Goal: Information Seeking & Learning: Learn about a topic

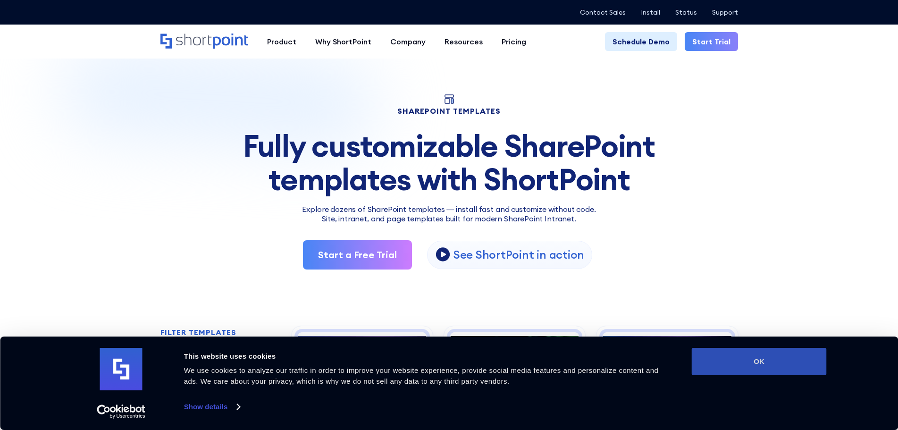
click at [738, 359] on button "OK" at bounding box center [759, 361] width 135 height 27
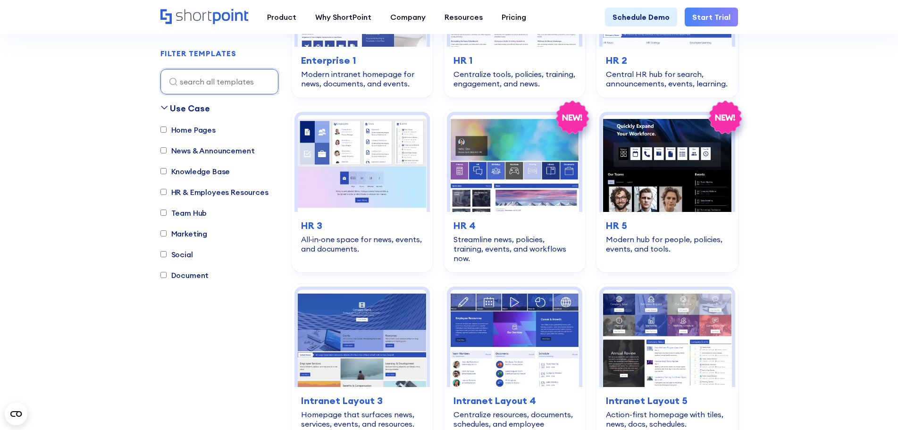
scroll to position [1416, 0]
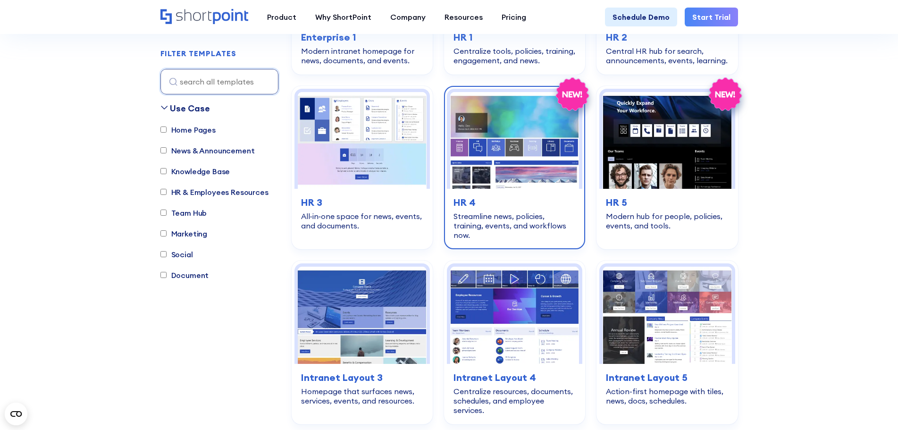
click at [525, 144] on img at bounding box center [514, 140] width 129 height 97
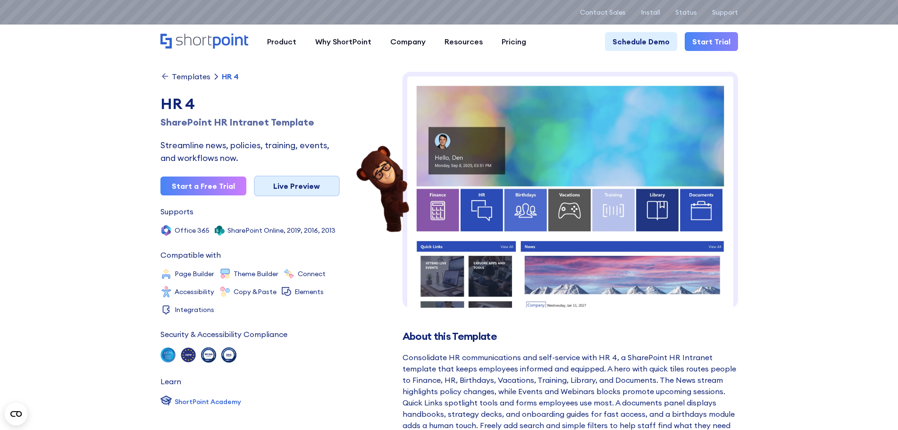
click at [301, 181] on link "Live Preview" at bounding box center [297, 186] width 86 height 21
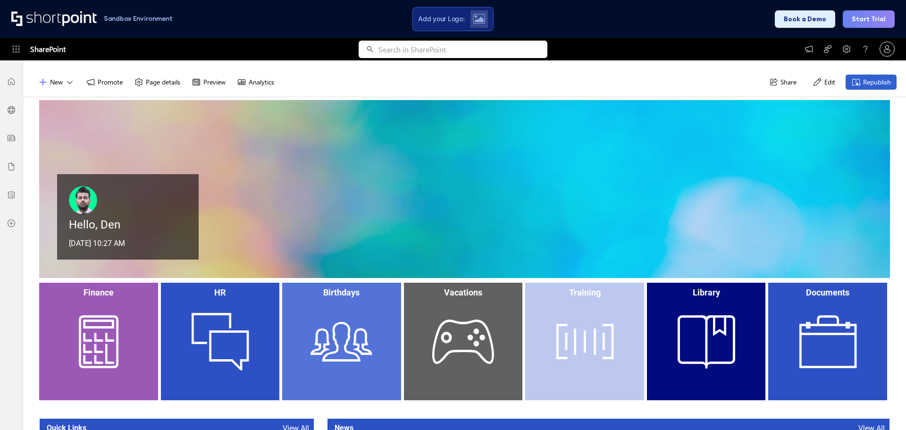
scroll to position [94, 0]
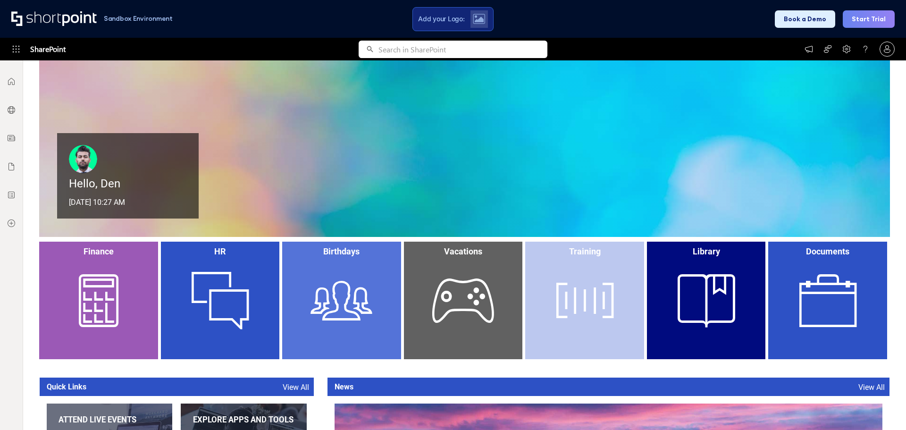
click at [468, 298] on div "Vacations" at bounding box center [463, 301] width 119 height 118
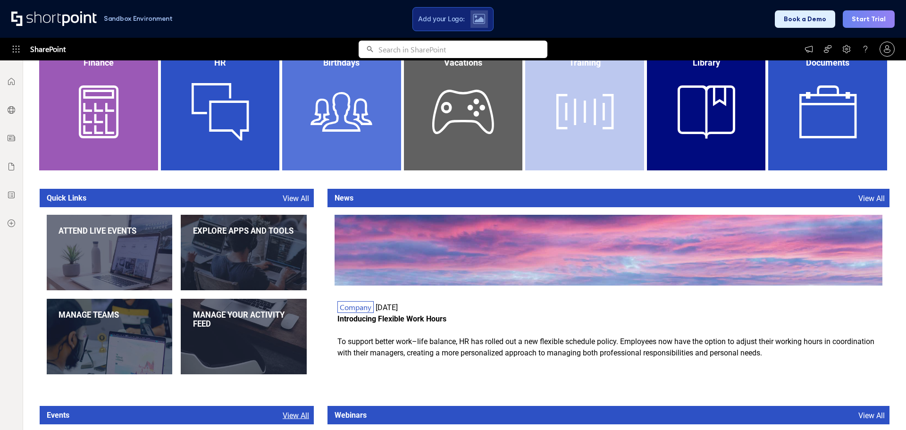
scroll to position [614, 0]
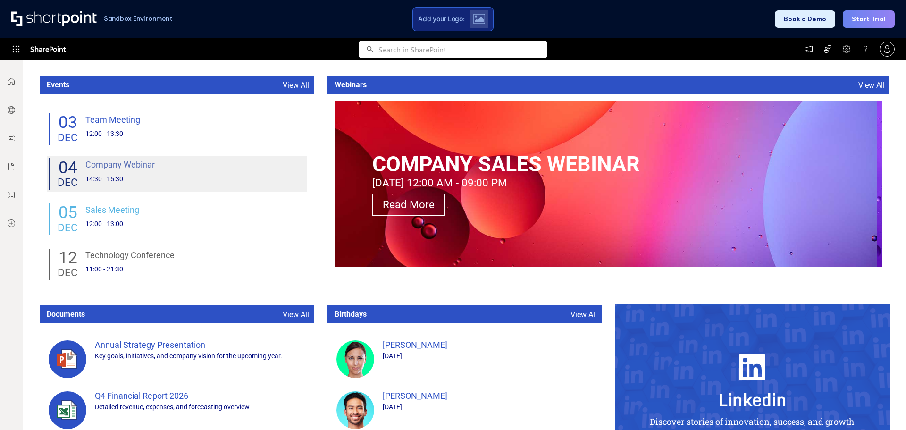
click at [168, 167] on div "Company Webinar" at bounding box center [195, 164] width 220 height 13
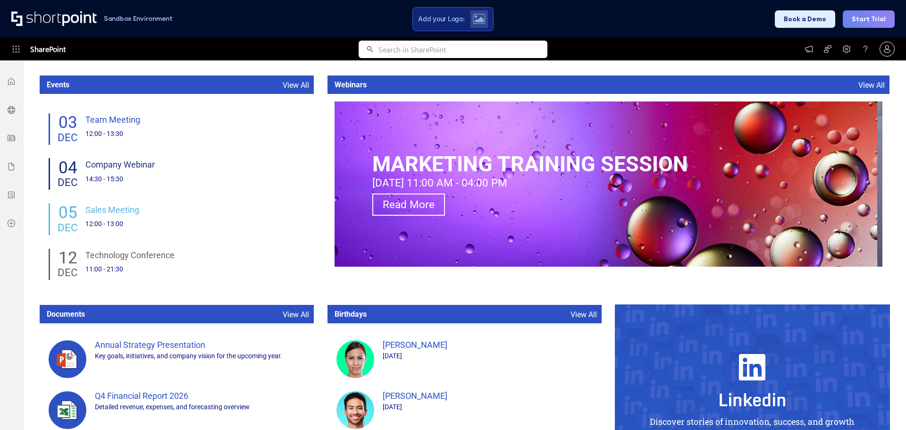
click at [235, 149] on div "03 DEC Team Meeting 12:00 - 13:30 04 DEC Company Webinar 14:30 - 15:30 05 DEC S…" at bounding box center [177, 196] width 260 height 171
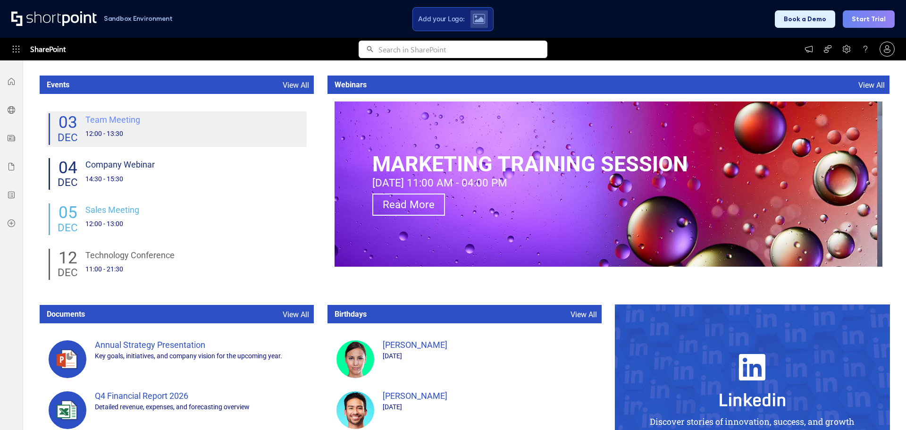
click at [228, 131] on div "12:00 - 13:30" at bounding box center [195, 134] width 220 height 10
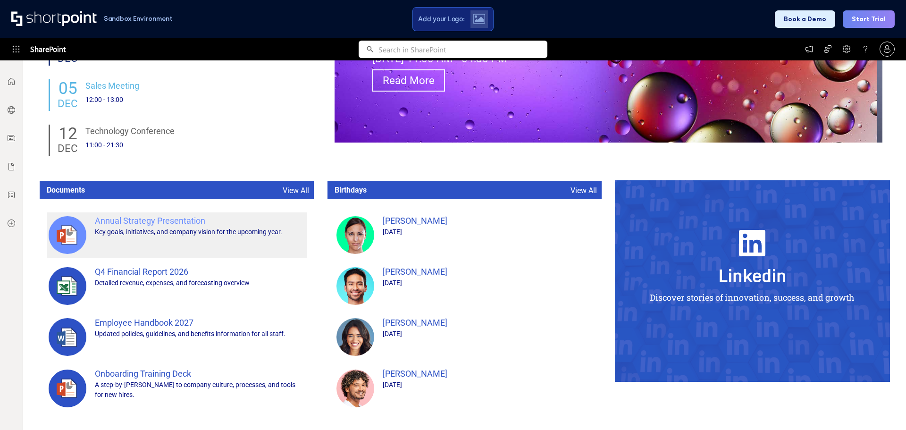
scroll to position [745, 0]
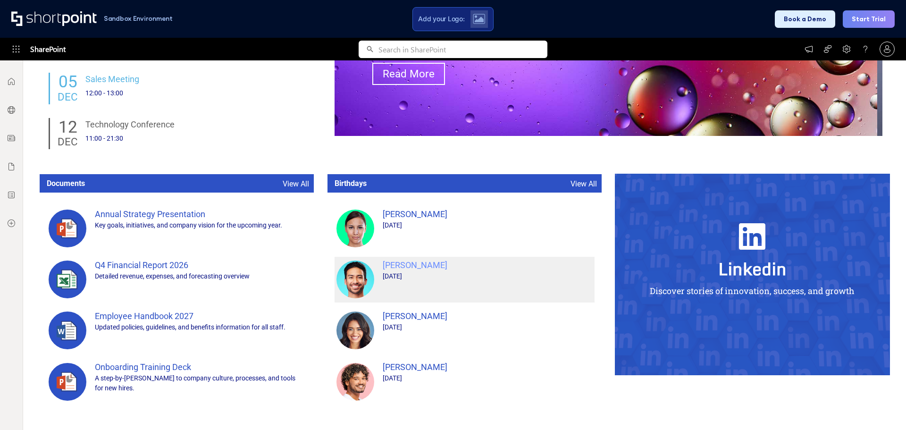
click at [473, 283] on div "Clark Johnson April 23" at bounding box center [488, 280] width 210 height 42
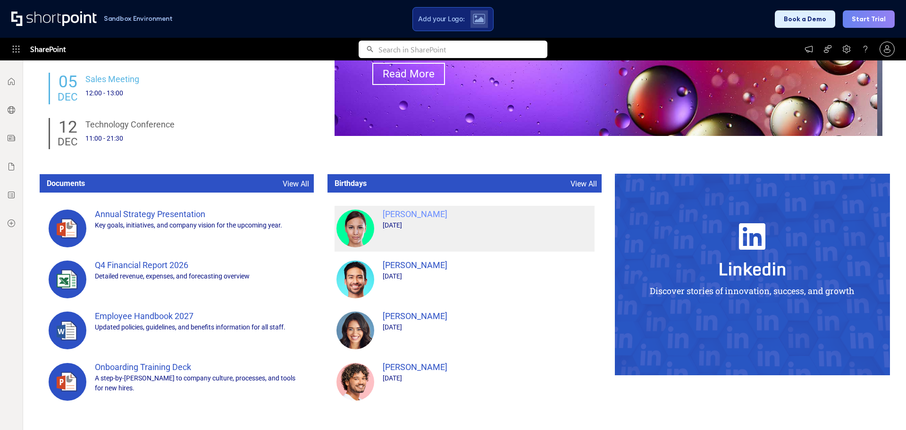
click at [470, 224] on div "March 11" at bounding box center [488, 225] width 210 height 10
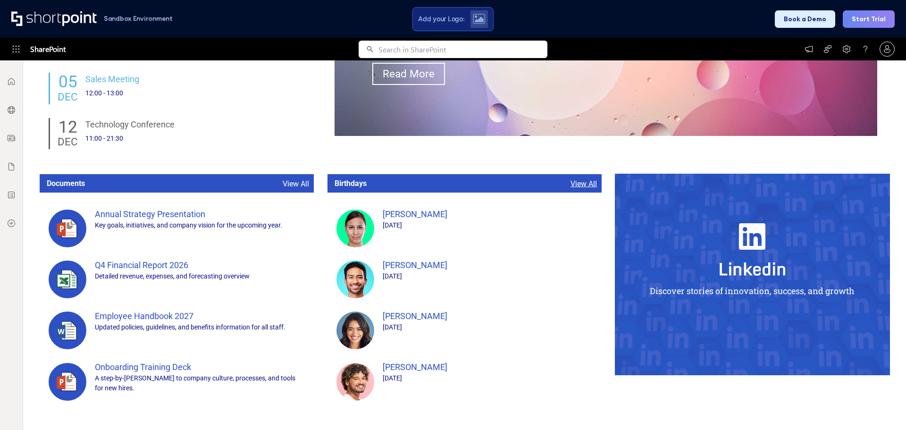
click at [582, 186] on link "View All" at bounding box center [584, 183] width 26 height 9
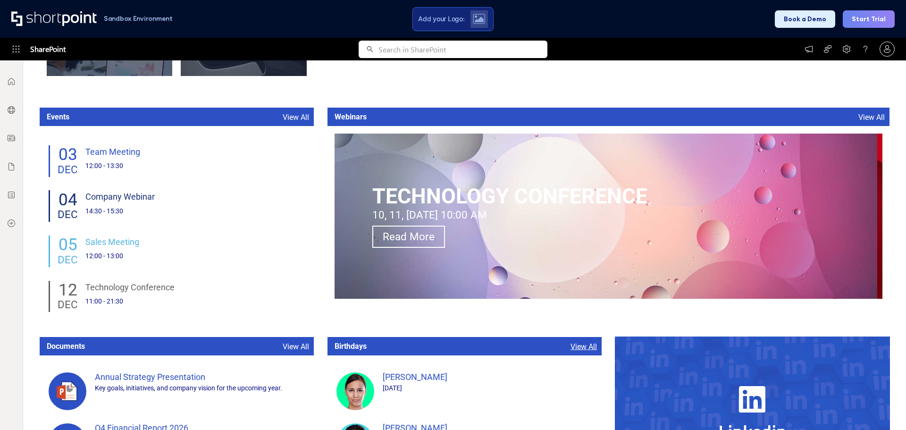
scroll to position [414, 0]
